Goal: Information Seeking & Learning: Learn about a topic

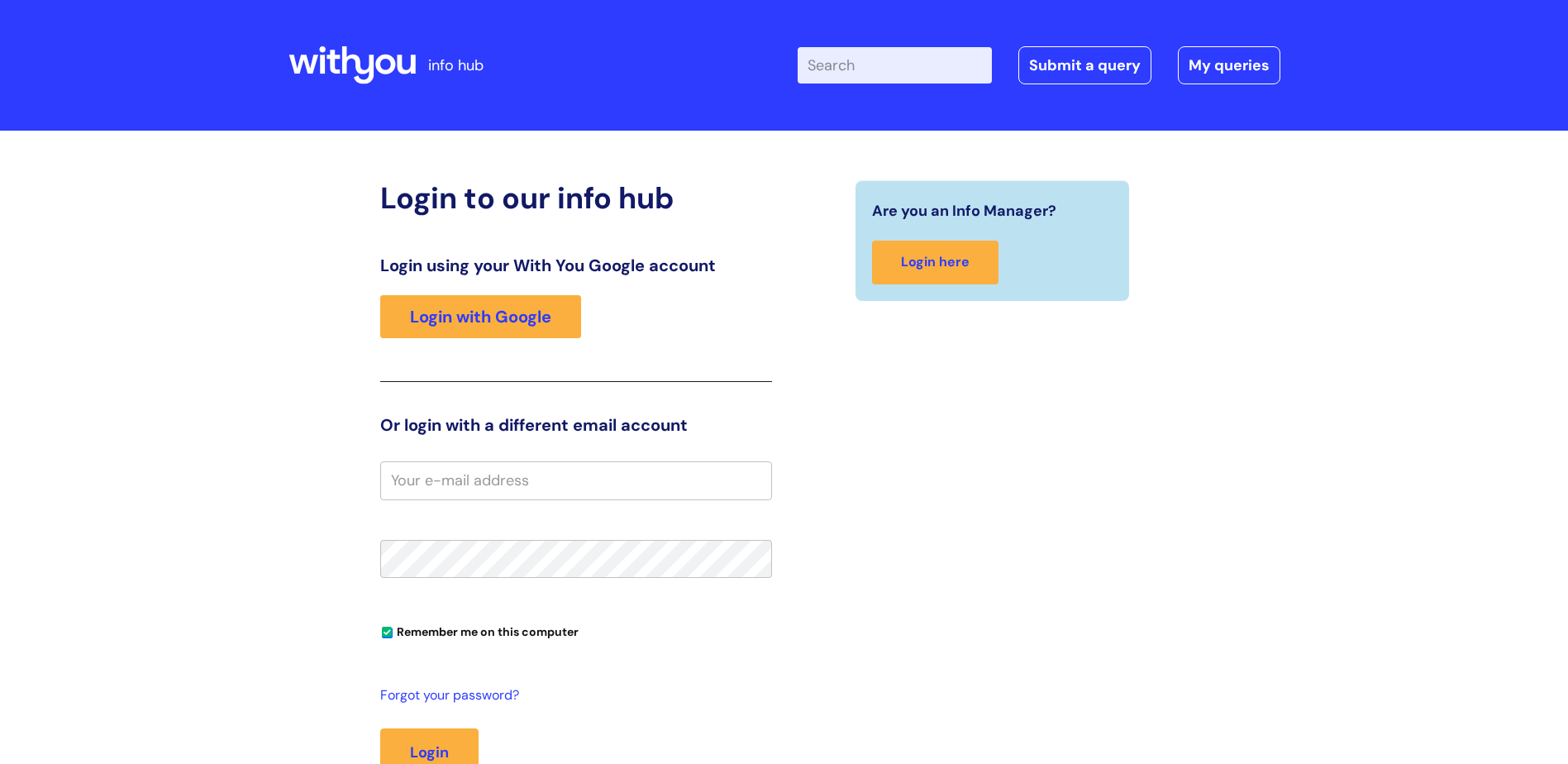
click at [867, 71] on input "Enter your search term here..." at bounding box center [895, 64] width 194 height 36
type input "new starter training"
click button "Search" at bounding box center [0, 0] width 0 height 0
click at [464, 300] on link "Login with Google" at bounding box center [481, 317] width 201 height 43
click at [520, 318] on link "Login with Google" at bounding box center [481, 317] width 201 height 43
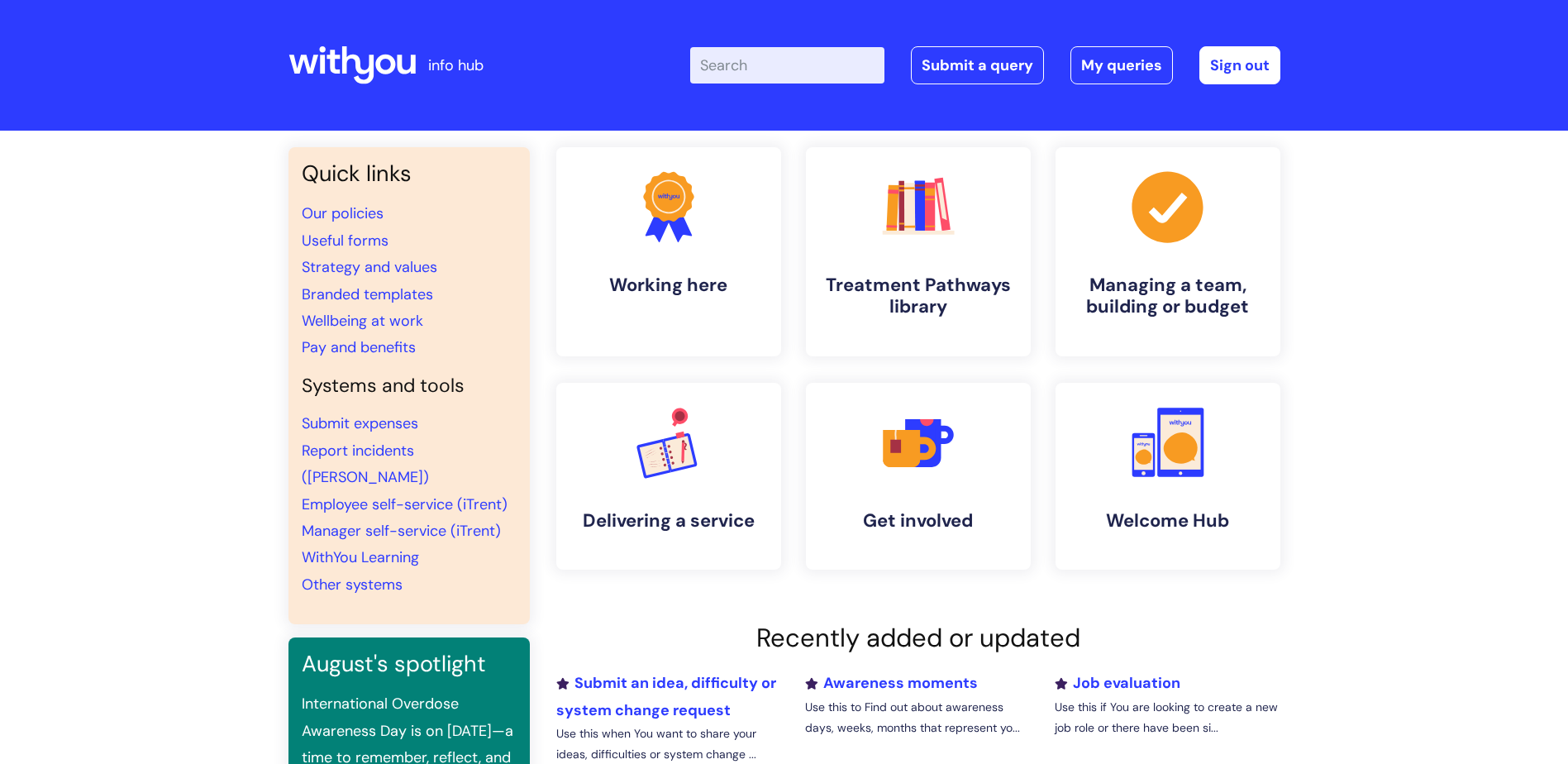
click at [909, 61] on div "Enter your search term here... Search Submit a query My queries Welcome Lisa Ro…" at bounding box center [985, 64] width 590 height 38
click at [734, 53] on input "Enter your search term here..." at bounding box center [787, 64] width 194 height 36
type input "new starter training"
click button "Search" at bounding box center [0, 0] width 0 height 0
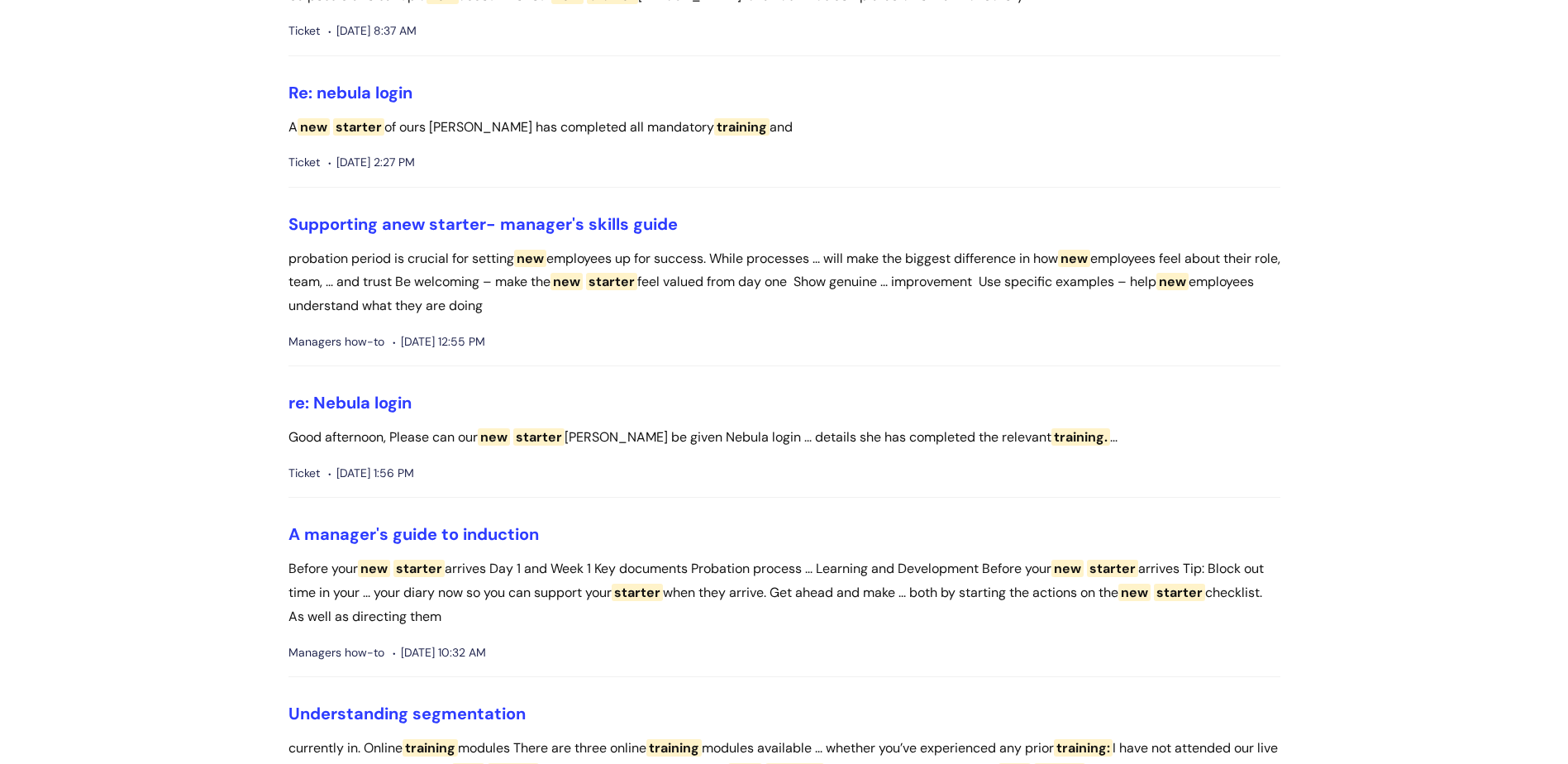
scroll to position [331, 0]
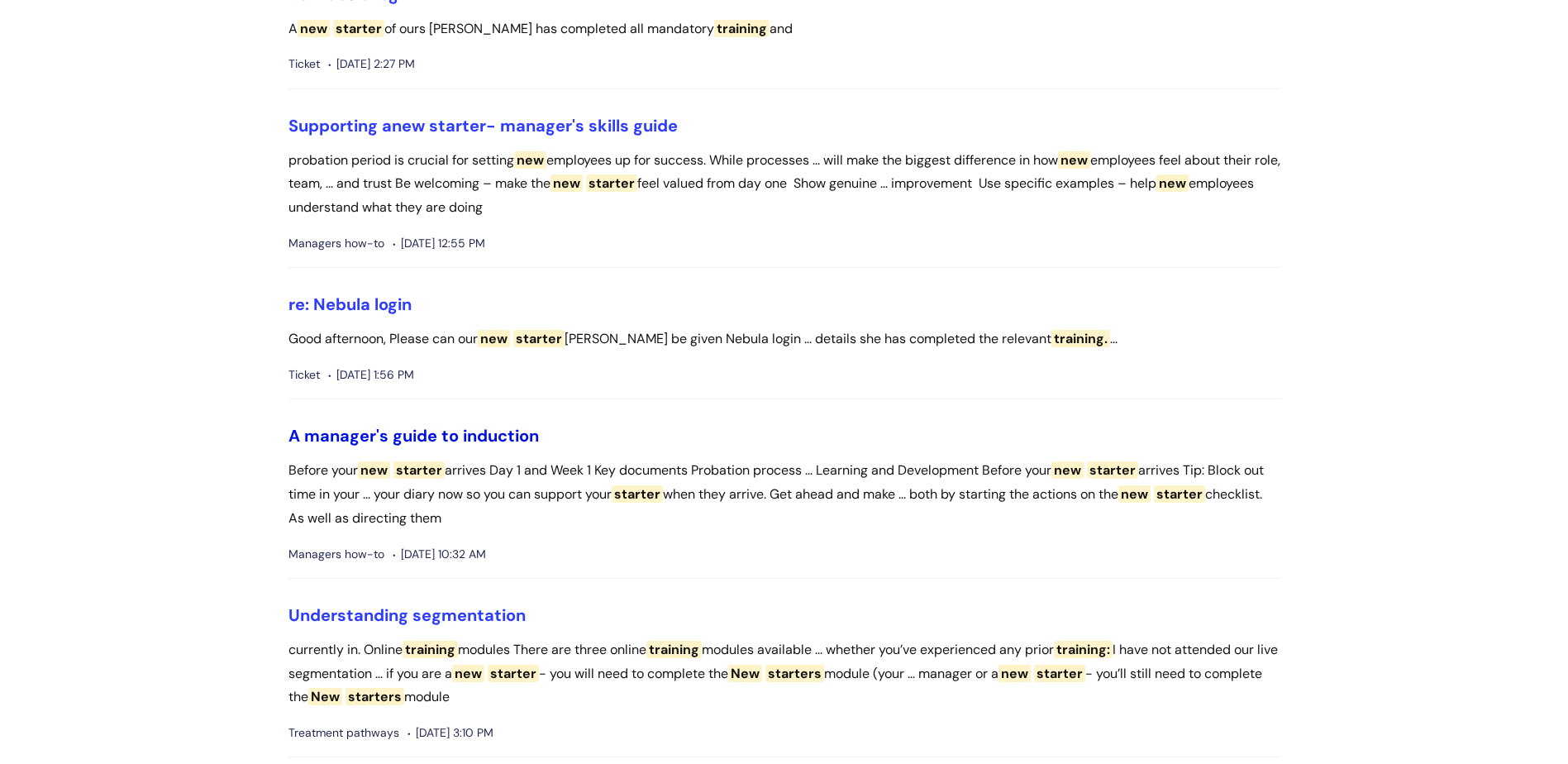
click at [495, 436] on link "A manager's guide to induction" at bounding box center [414, 436] width 251 height 21
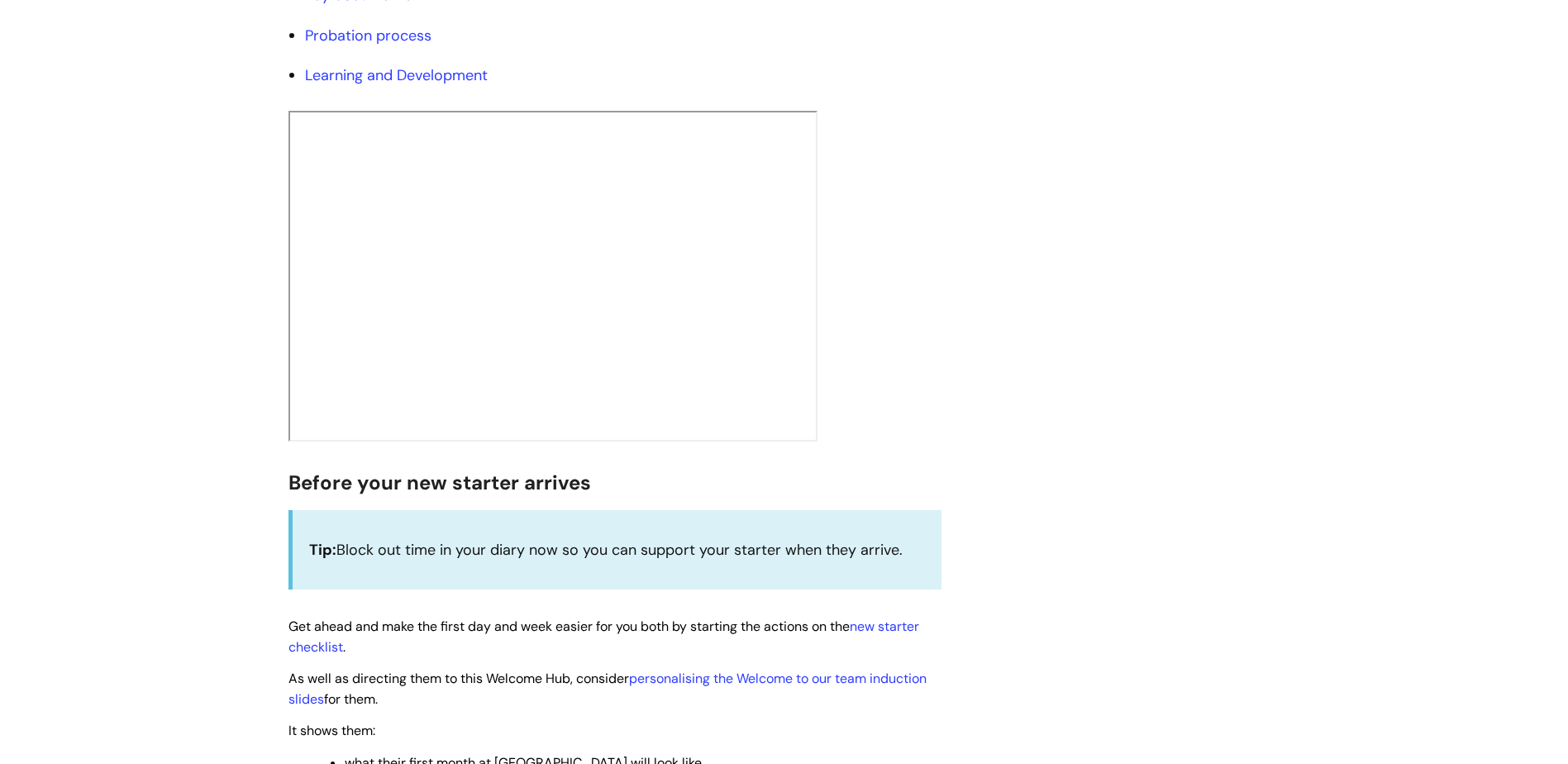
scroll to position [414, 0]
click at [482, 69] on link "Learning and Development" at bounding box center [396, 72] width 182 height 20
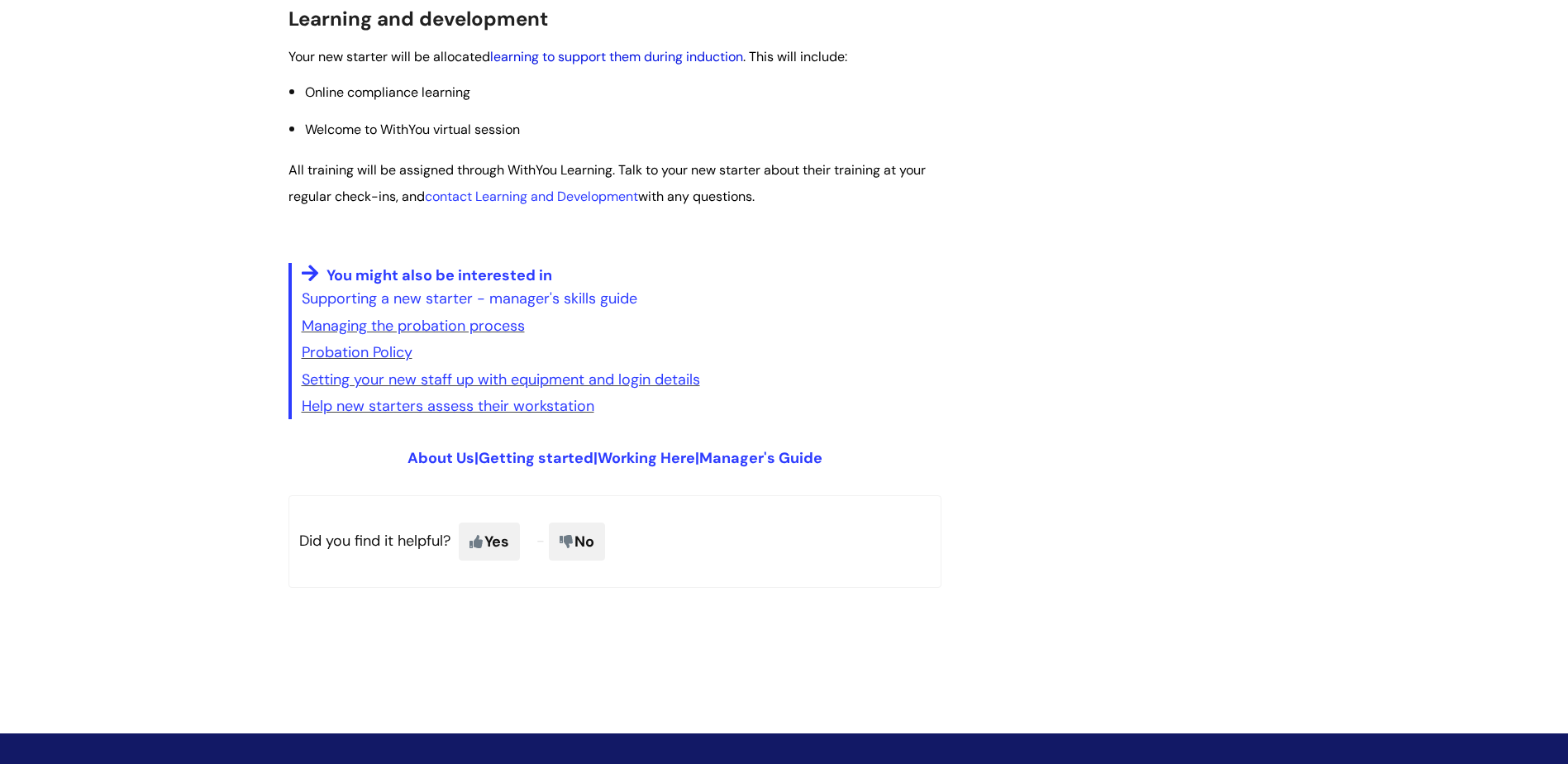
click at [713, 60] on link "learning to support them during induction" at bounding box center [616, 57] width 253 height 18
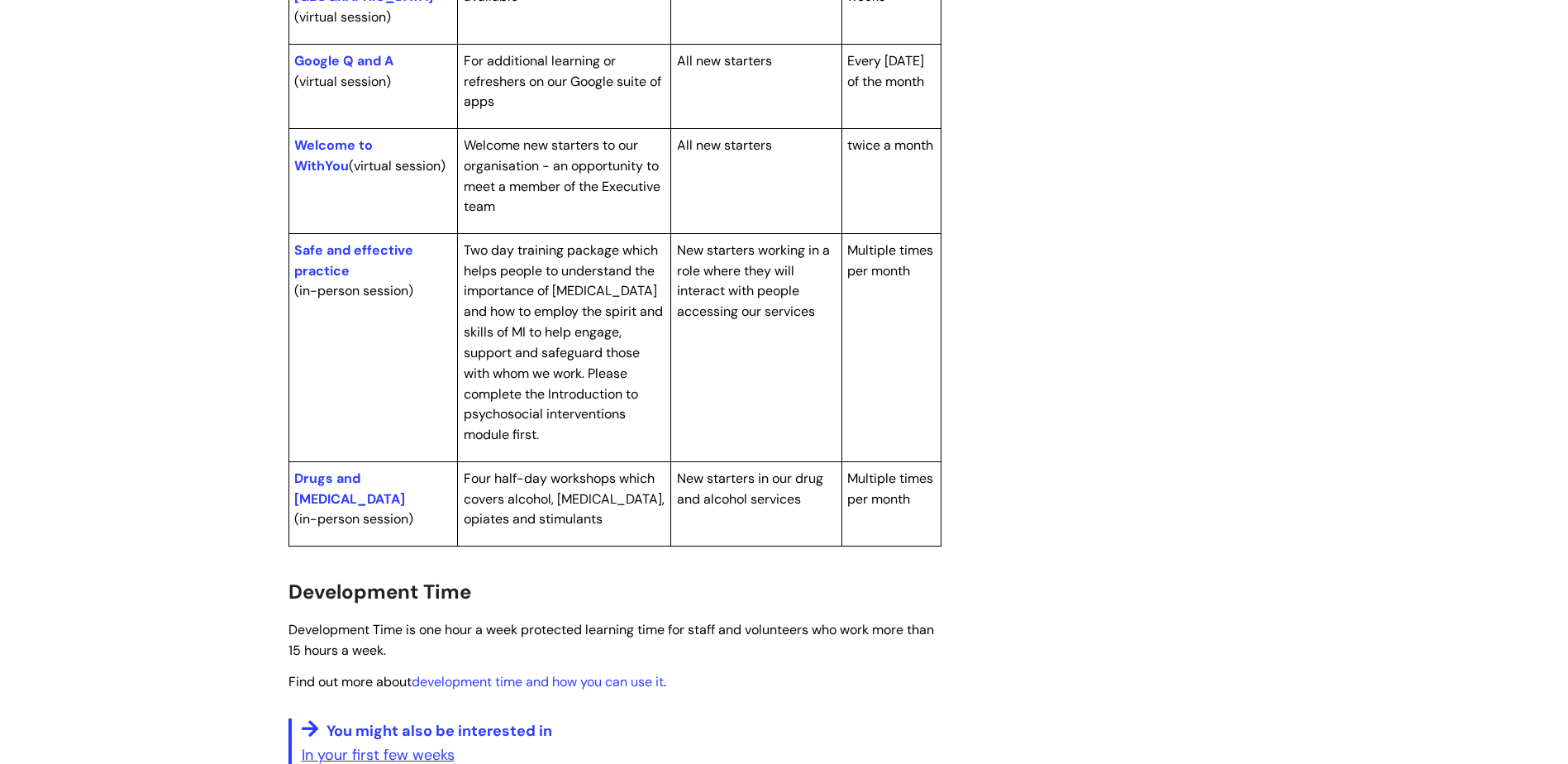
scroll to position [579, 0]
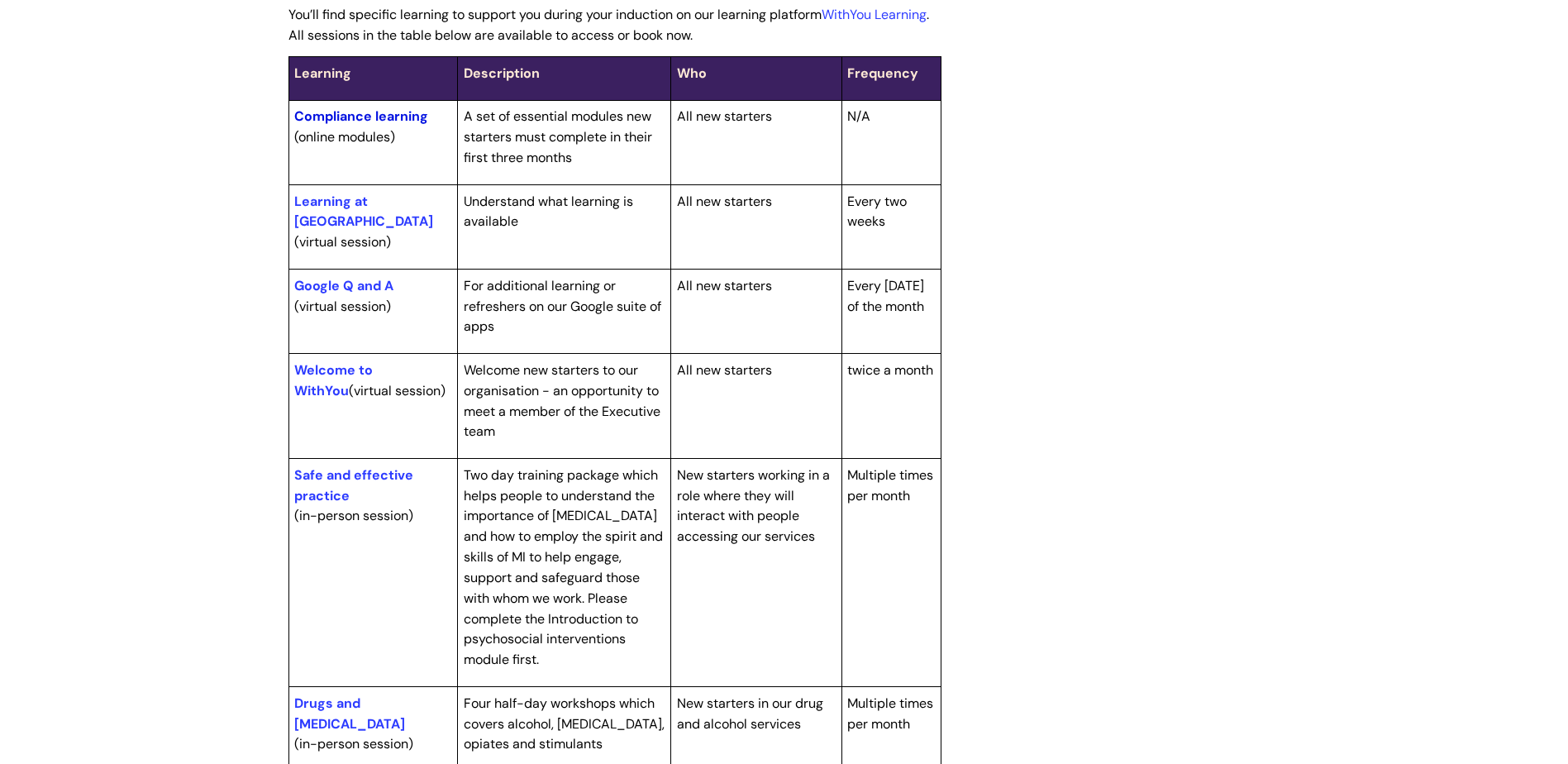
click at [400, 112] on link "Compliance learning" at bounding box center [361, 116] width 134 height 18
